Goal: Information Seeking & Learning: Learn about a topic

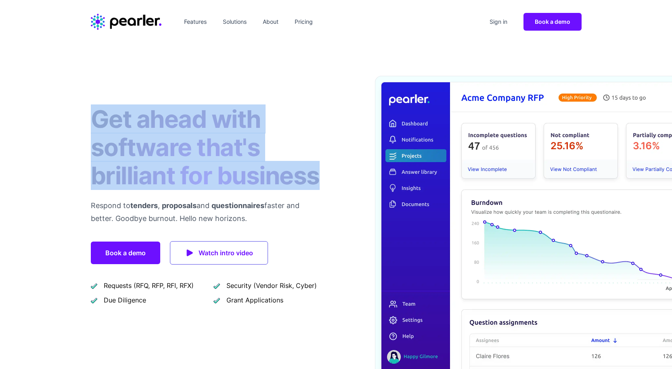
drag, startPoint x: 99, startPoint y: 117, endPoint x: 326, endPoint y: 173, distance: 233.6
click at [326, 173] on div "Get ahead with software that's brilliant for business Respond to tenders , prop…" at bounding box center [336, 228] width 517 height 368
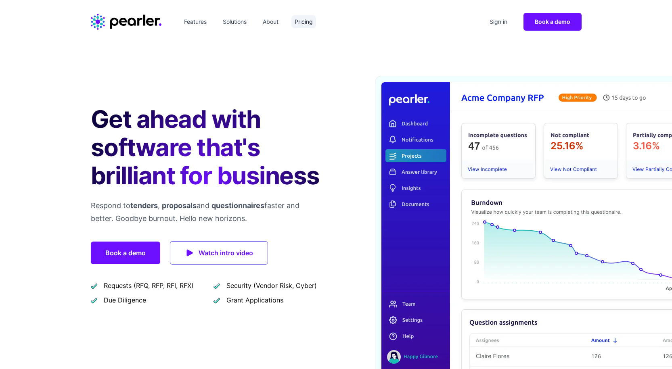
click at [307, 27] on link "Pricing" at bounding box center [303, 21] width 25 height 13
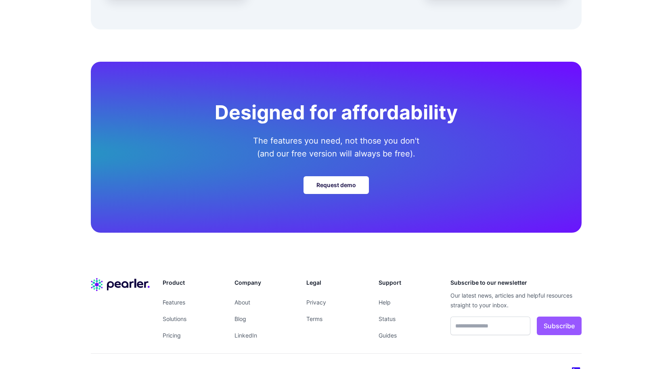
scroll to position [2822, 0]
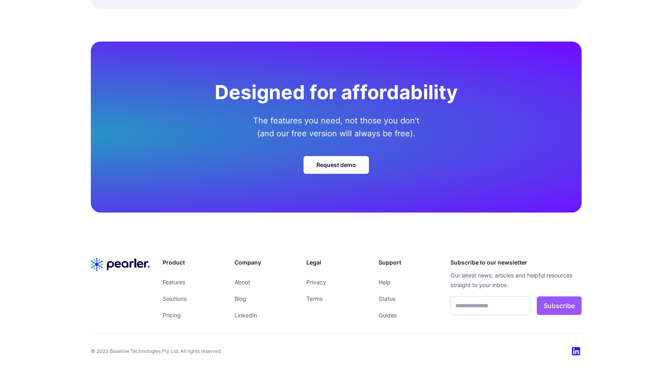
drag, startPoint x: 227, startPoint y: 83, endPoint x: 422, endPoint y: 134, distance: 201.0
click at [422, 134] on div "Designed for affordability The features you need, not those you don't (and our …" at bounding box center [336, 127] width 491 height 171
click at [422, 134] on p "The features you need, not those you don't (and our free version will always be…" at bounding box center [336, 127] width 232 height 26
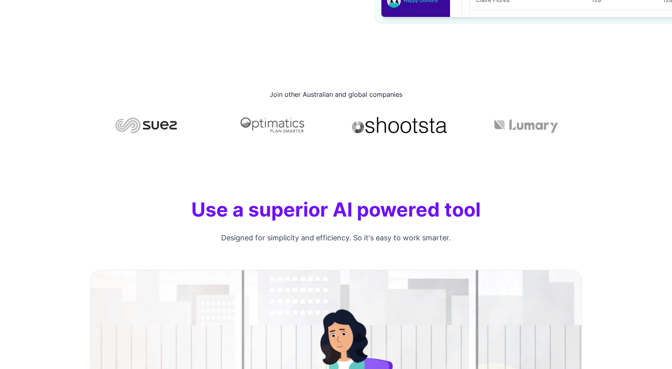
scroll to position [0, 0]
